Goal: Check status

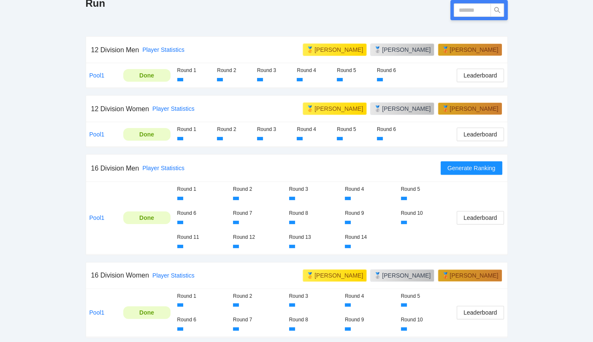
scroll to position [140, 0]
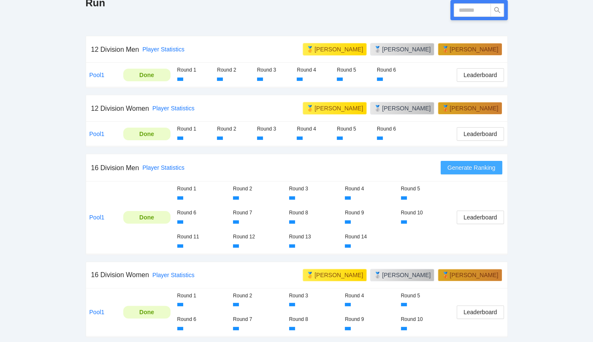
click at [487, 167] on span "Generate Ranking" at bounding box center [471, 167] width 48 height 9
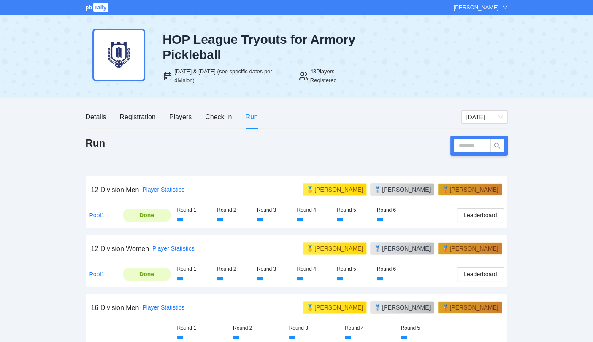
click at [194, 120] on div "Details Registration Players Check In Run" at bounding box center [172, 117] width 172 height 24
click at [184, 117] on div "Players" at bounding box center [180, 117] width 22 height 11
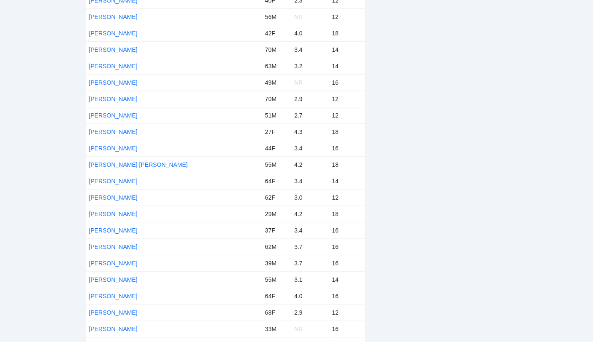
scroll to position [297, 0]
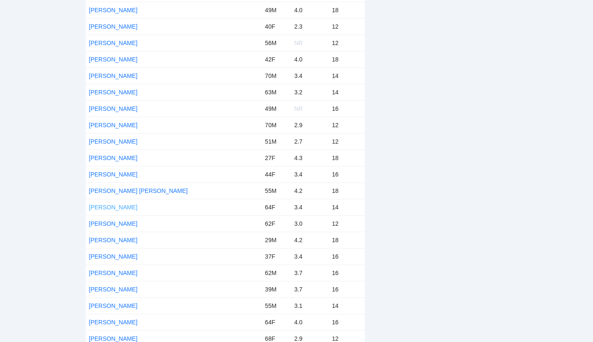
click at [116, 207] on link "Meg Metzger" at bounding box center [113, 207] width 48 height 7
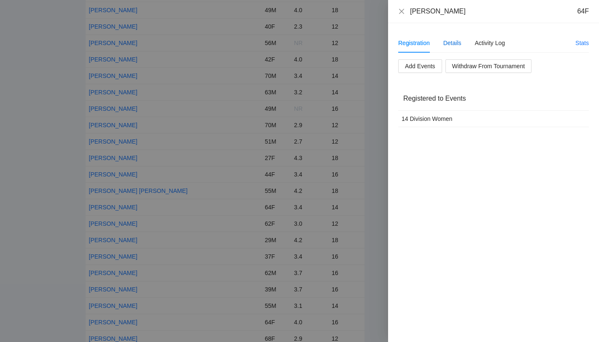
click at [455, 44] on div "Details" at bounding box center [452, 42] width 18 height 9
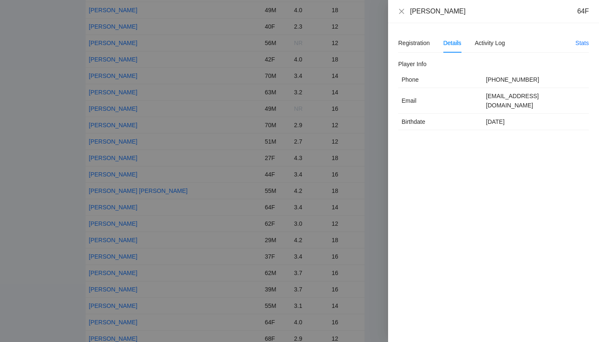
click at [374, 185] on div at bounding box center [299, 171] width 599 height 342
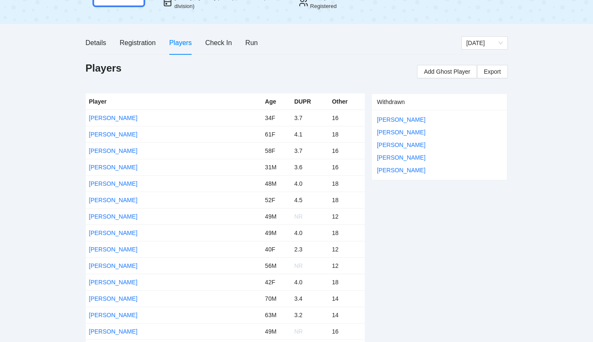
scroll to position [0, 0]
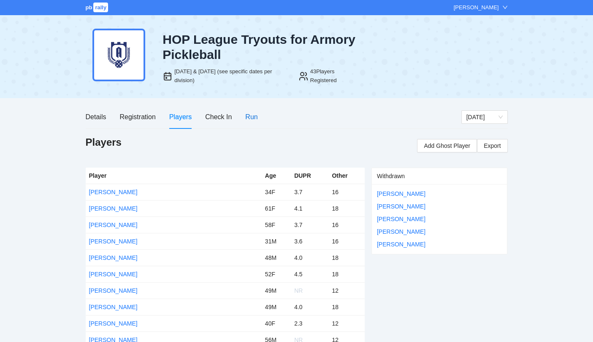
click at [251, 119] on div "Run" at bounding box center [251, 117] width 12 height 11
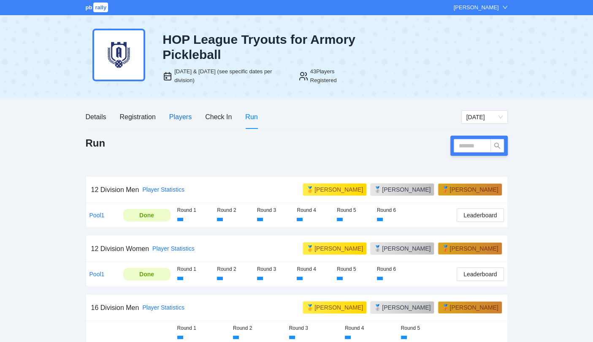
click at [183, 113] on div "Players" at bounding box center [180, 117] width 22 height 11
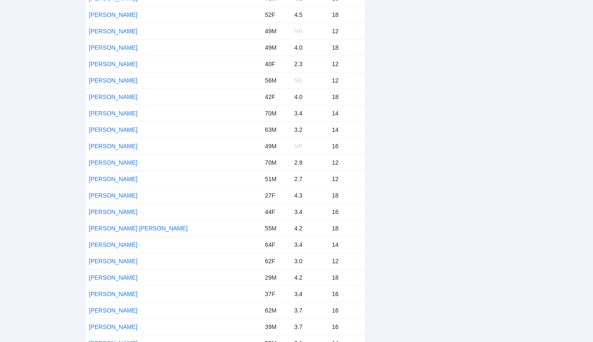
scroll to position [295, 0]
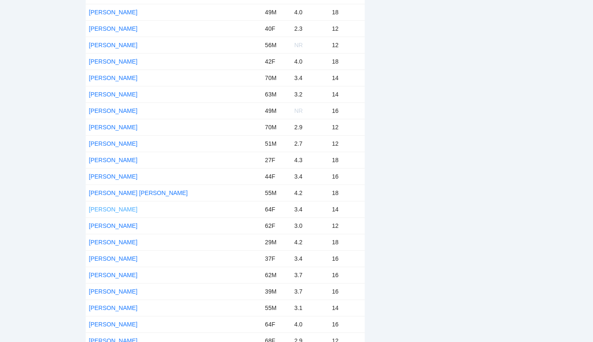
click at [111, 208] on link "Meg Metzger" at bounding box center [113, 209] width 48 height 7
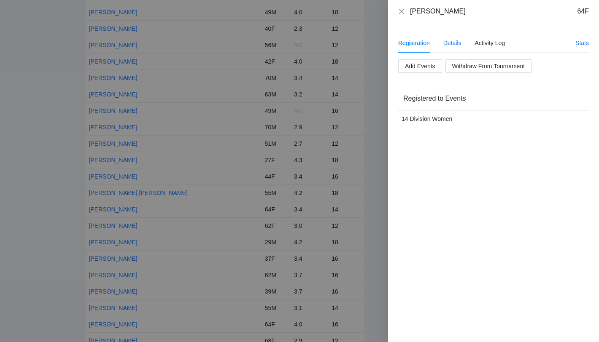
click at [453, 40] on div "Details" at bounding box center [452, 42] width 18 height 9
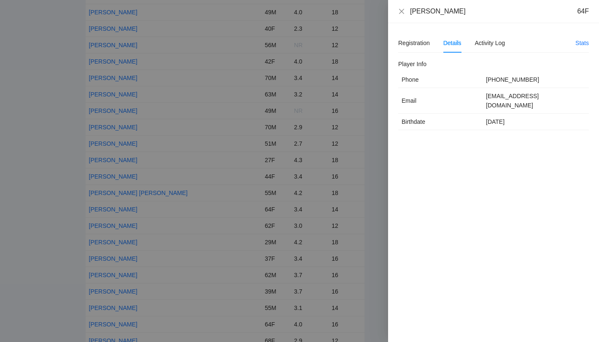
click at [27, 84] on div at bounding box center [299, 171] width 599 height 342
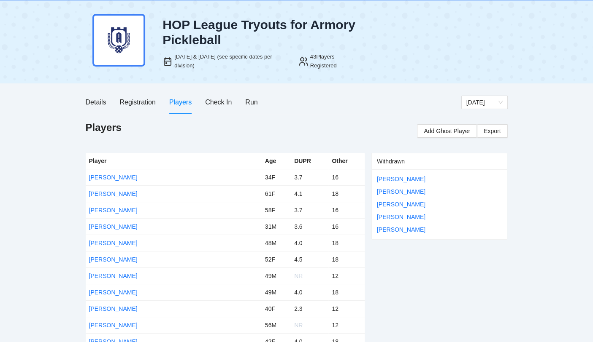
scroll to position [0, 0]
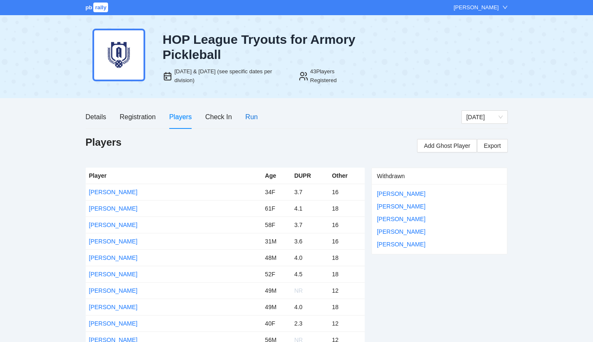
click at [250, 118] on div "Run" at bounding box center [251, 117] width 12 height 11
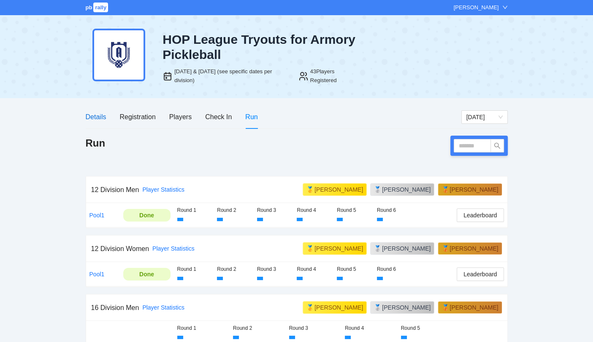
click at [92, 113] on div "Details" at bounding box center [96, 117] width 21 height 11
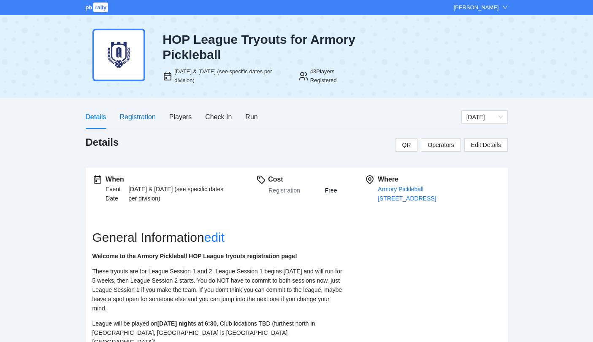
click at [143, 116] on div "Registration" at bounding box center [137, 117] width 36 height 11
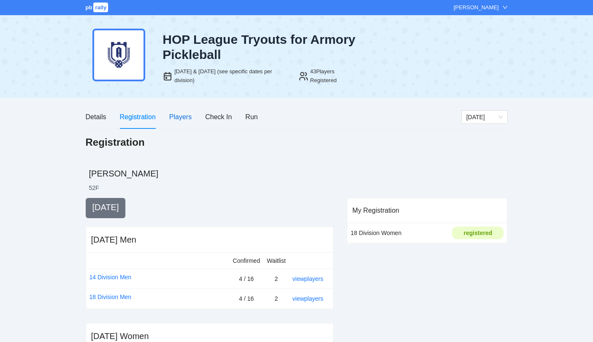
click at [183, 118] on div "Players" at bounding box center [180, 117] width 22 height 11
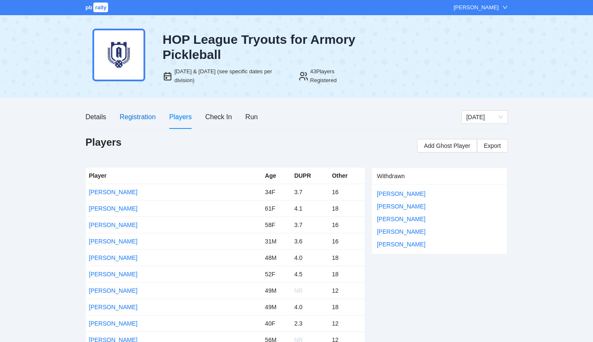
click at [129, 113] on div "Registration" at bounding box center [137, 117] width 36 height 11
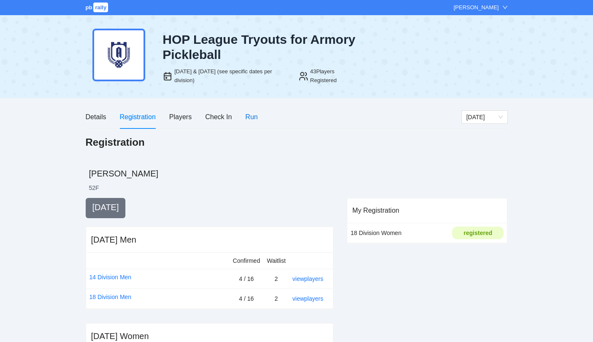
click at [253, 120] on div "Run" at bounding box center [251, 117] width 12 height 11
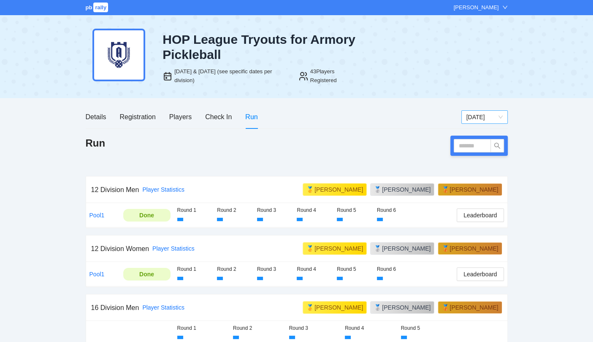
click at [503, 121] on div "[DATE]" at bounding box center [484, 116] width 46 height 13
click at [491, 133] on div "Thursday" at bounding box center [484, 133] width 36 height 9
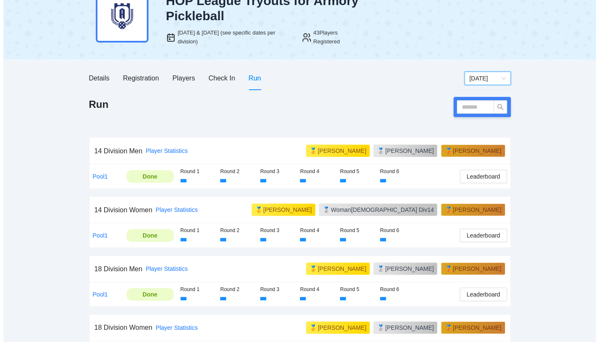
scroll to position [67, 0]
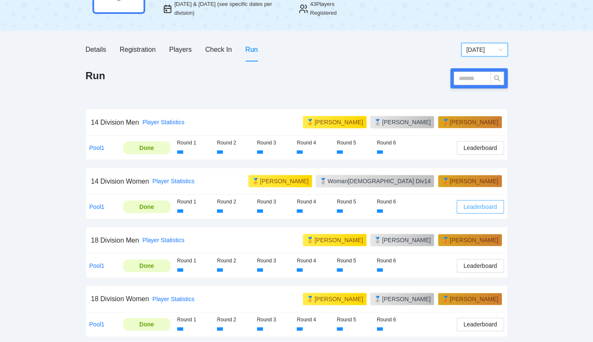
click at [483, 205] on span "Leaderboard" at bounding box center [479, 206] width 33 height 9
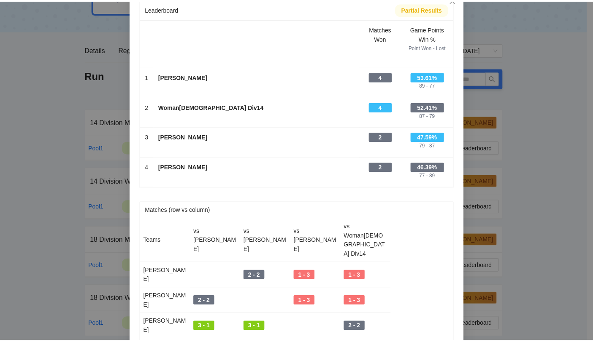
scroll to position [0, 0]
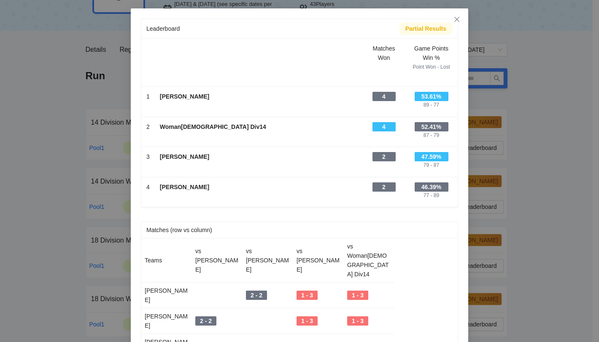
click at [555, 135] on div "Leaderboard Partial Results Scroll right to see all columns → Matches Won Game …" at bounding box center [299, 171] width 599 height 342
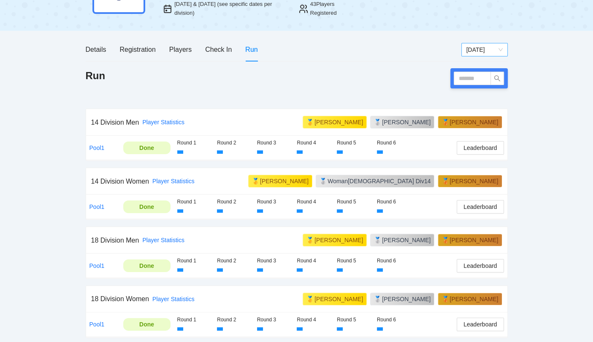
click at [486, 46] on span "Thursday" at bounding box center [484, 49] width 36 height 13
click at [474, 77] on div "[DATE]" at bounding box center [484, 79] width 36 height 9
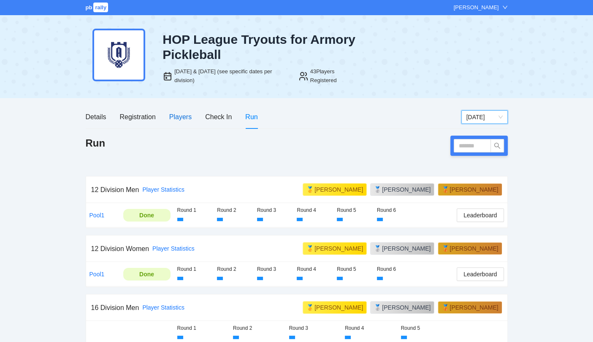
click at [182, 121] on div "Players" at bounding box center [180, 117] width 22 height 11
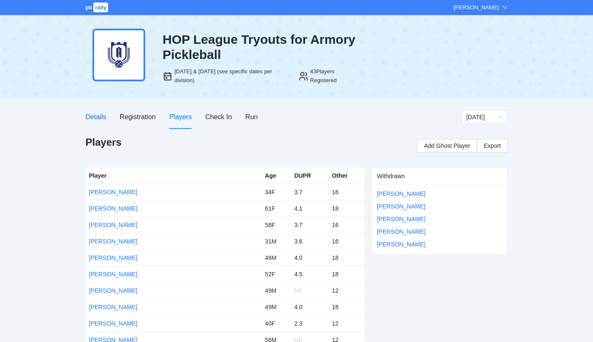
click at [98, 120] on div "Details" at bounding box center [96, 117] width 21 height 11
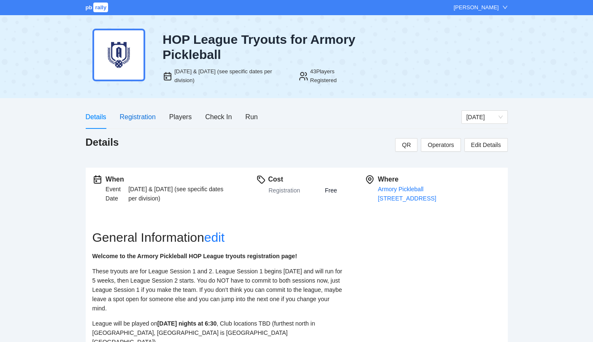
click at [128, 116] on div "Registration" at bounding box center [137, 117] width 36 height 11
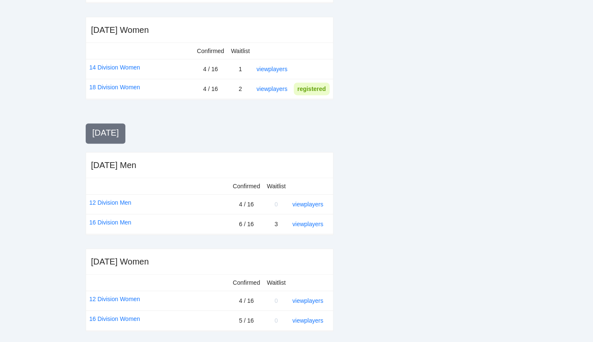
scroll to position [307, 0]
click at [112, 315] on link "16 Division Women" at bounding box center [114, 318] width 51 height 9
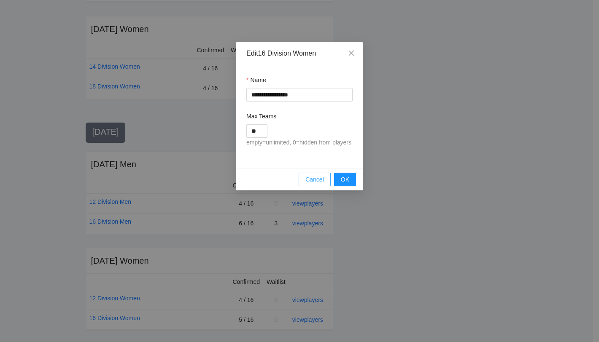
click at [322, 180] on span "Cancel" at bounding box center [314, 179] width 19 height 9
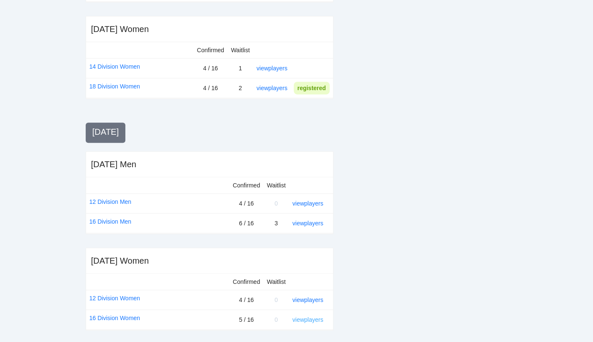
click at [315, 317] on link "view players" at bounding box center [307, 320] width 31 height 7
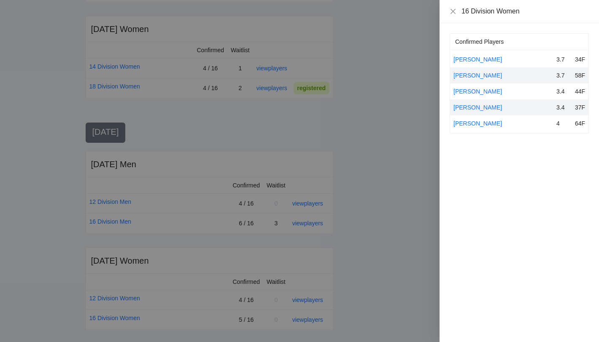
click at [488, 159] on div "Confirmed Players Amy Brown 3.7 34F April Fung 3.7 58F Laura Vandervort 3.4 44F…" at bounding box center [518, 182] width 159 height 319
click at [379, 121] on div at bounding box center [299, 171] width 599 height 342
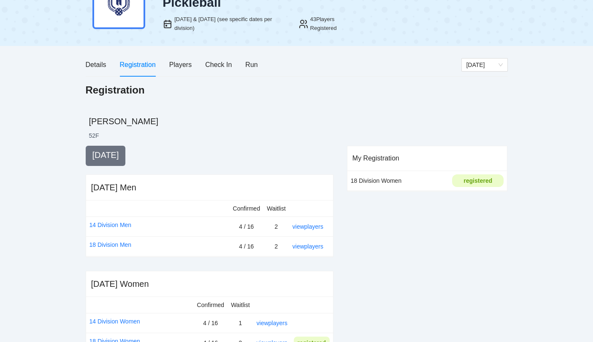
scroll to position [0, 0]
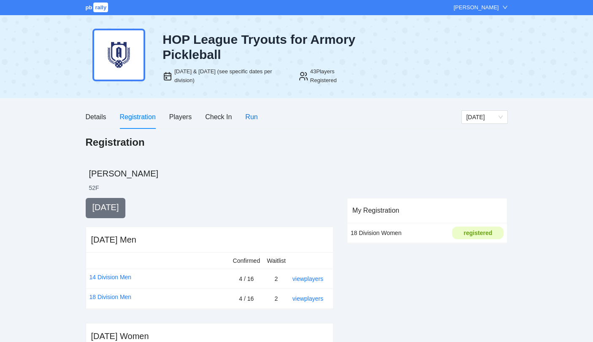
click at [252, 121] on div "Run" at bounding box center [251, 117] width 12 height 11
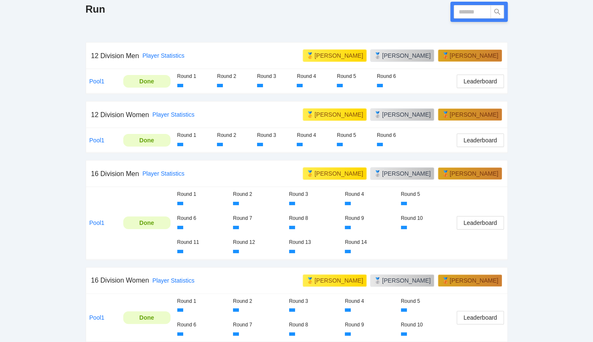
scroll to position [140, 0]
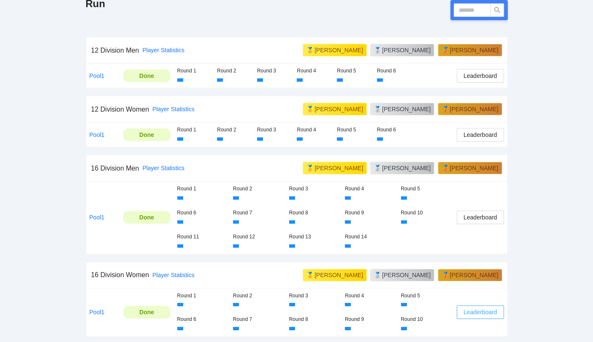
click at [482, 310] on span "Leaderboard" at bounding box center [479, 312] width 33 height 9
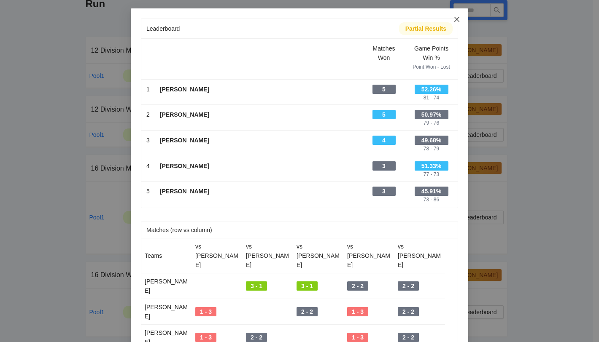
click at [453, 20] on icon "close" at bounding box center [456, 19] width 7 height 7
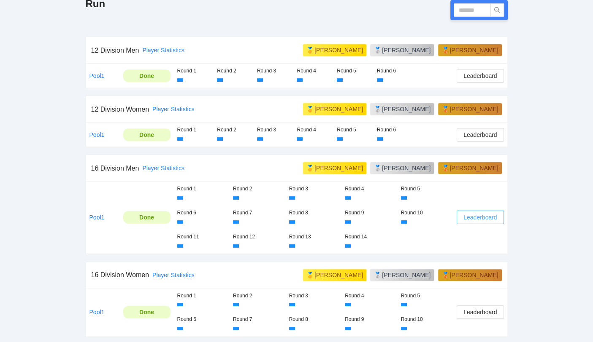
click at [481, 218] on span "Leaderboard" at bounding box center [479, 217] width 33 height 9
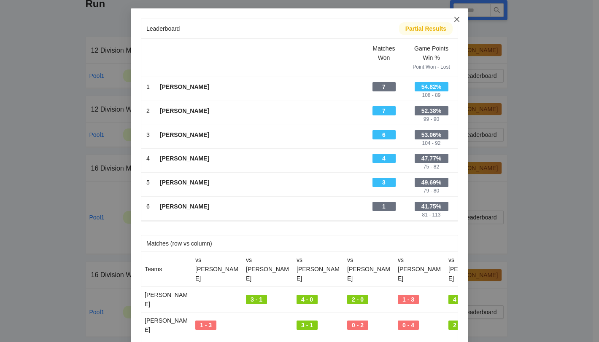
click at [457, 17] on icon "close" at bounding box center [456, 19] width 7 height 7
